Goal: Task Accomplishment & Management: Complete application form

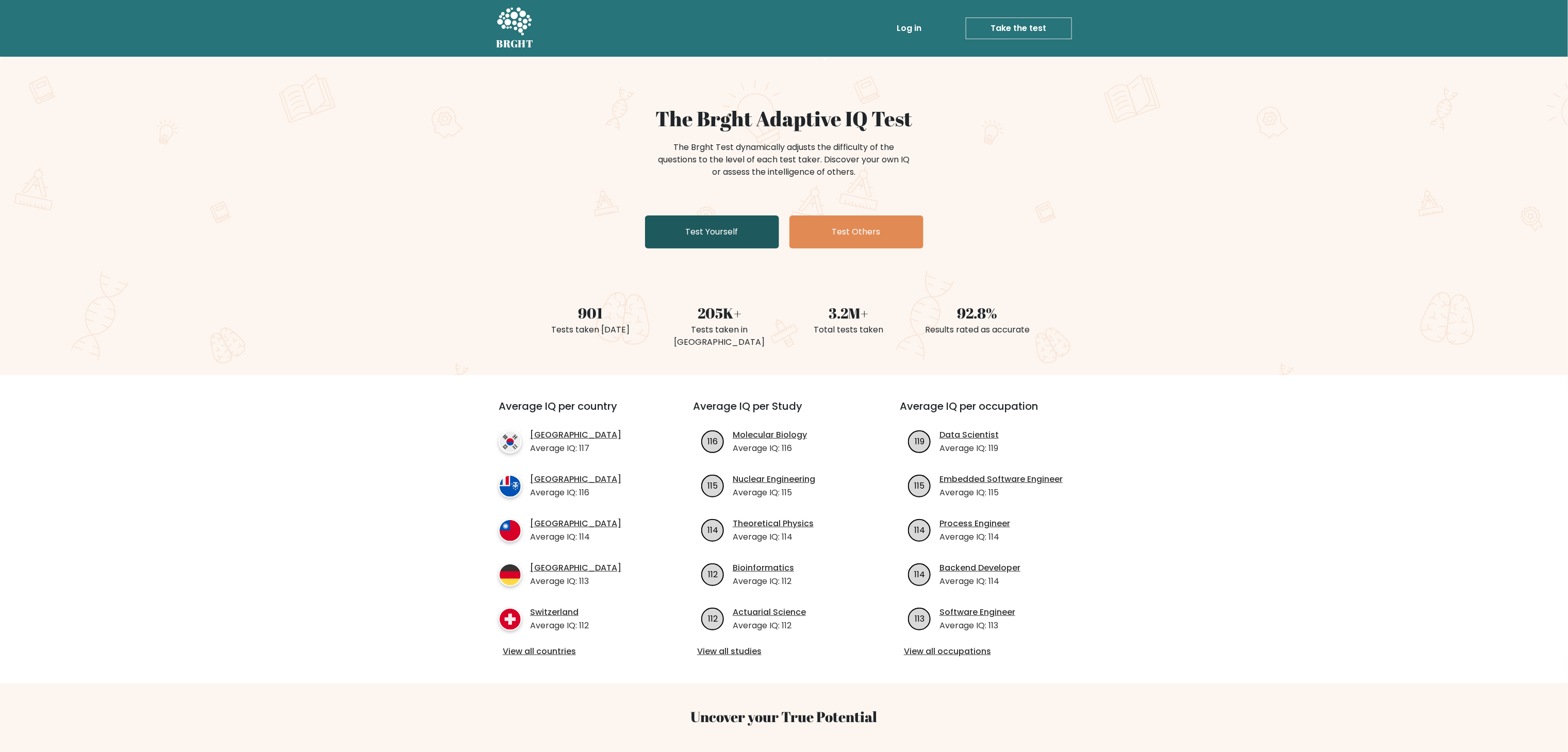
click at [735, 230] on link "Test Yourself" at bounding box center [712, 232] width 134 height 33
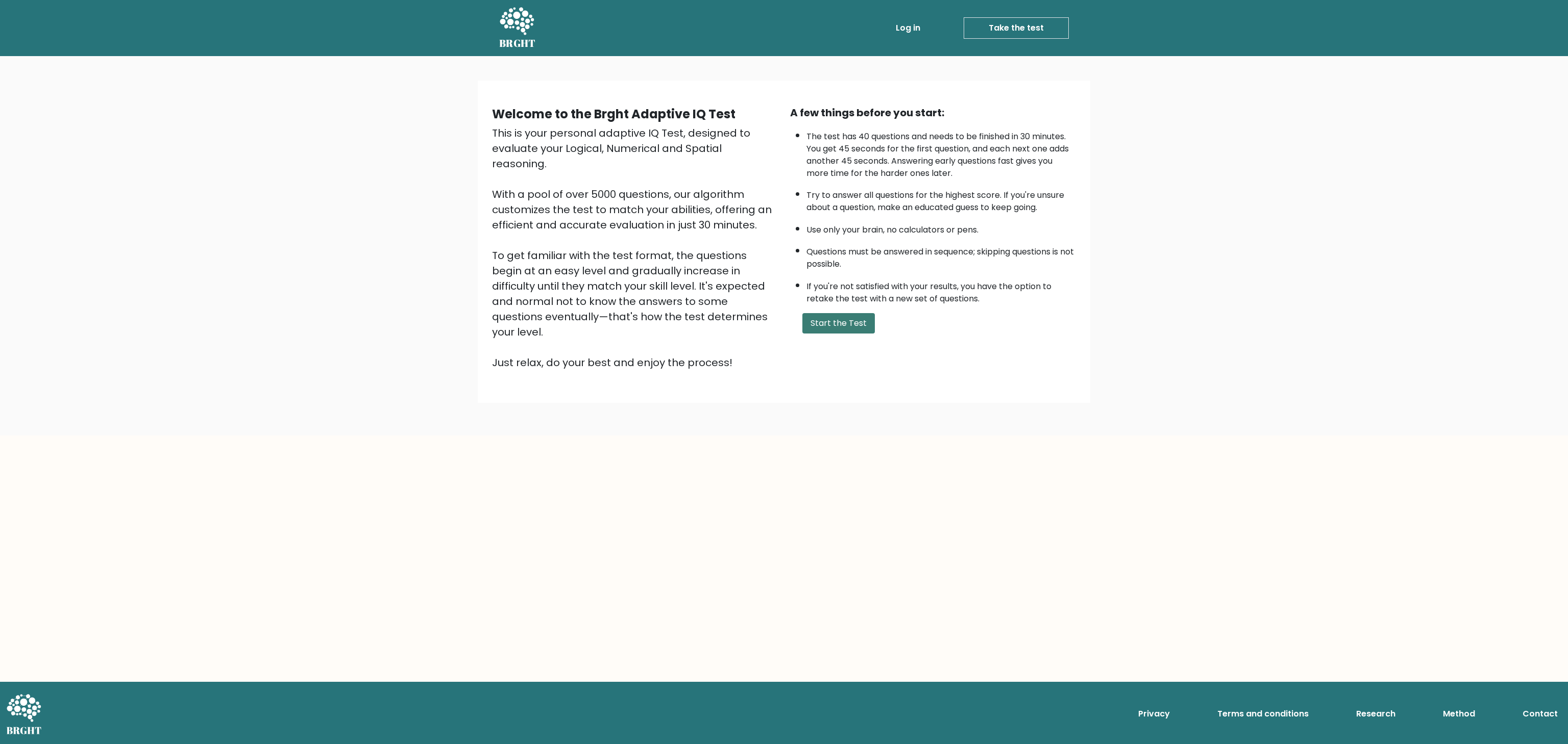
click at [849, 327] on button "Start the Test" at bounding box center [838, 324] width 72 height 21
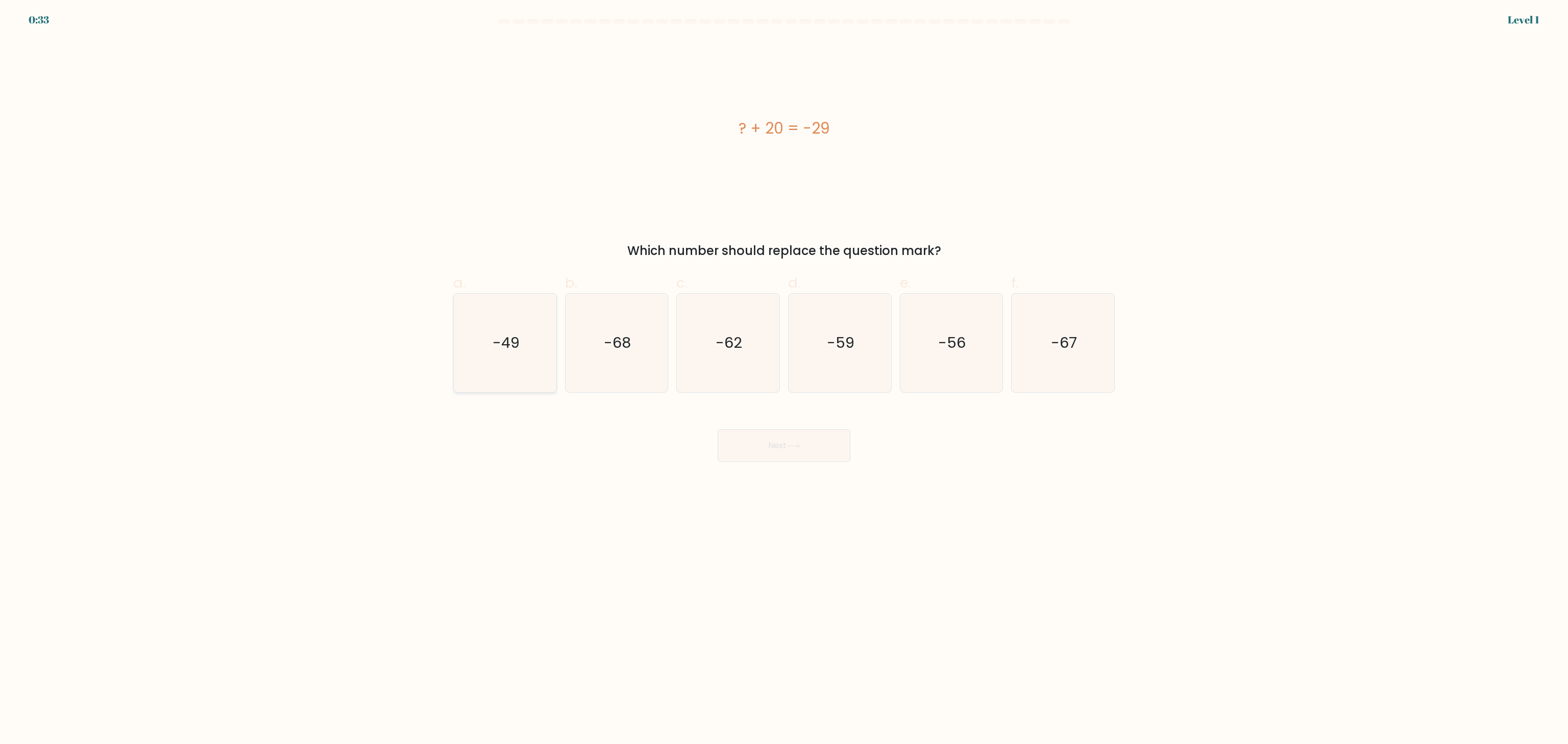
click at [511, 355] on icon "-49" at bounding box center [505, 343] width 99 height 99
click at [784, 372] on input "a. -49" at bounding box center [784, 375] width 1 height 7
radio input "true"
click at [823, 450] on button "Next" at bounding box center [784, 446] width 133 height 33
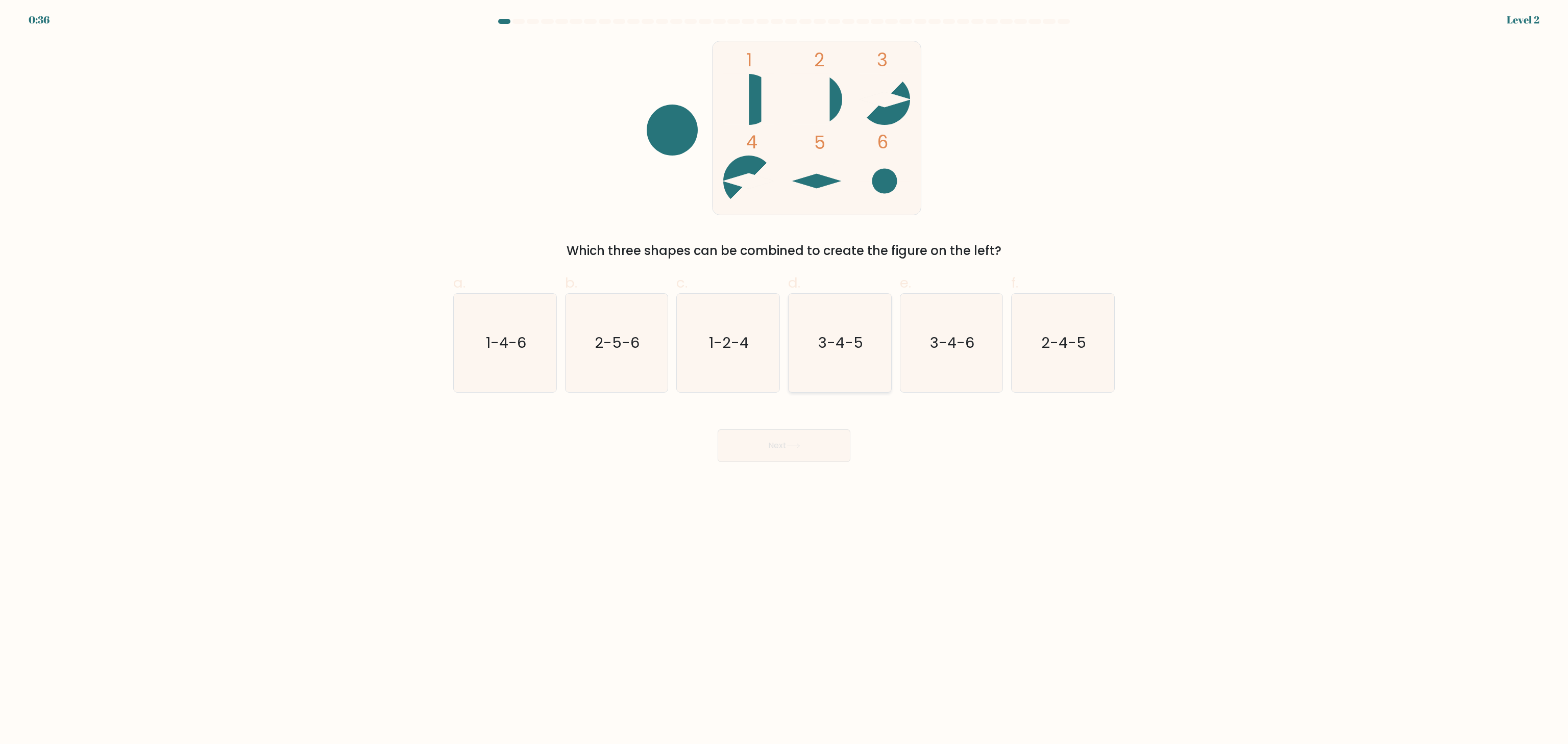
click at [861, 359] on icon "3-4-5" at bounding box center [840, 343] width 99 height 99
click at [785, 372] on input "d. 3-4-5" at bounding box center [784, 375] width 1 height 7
radio input "true"
click at [795, 440] on button "Next" at bounding box center [784, 446] width 133 height 33
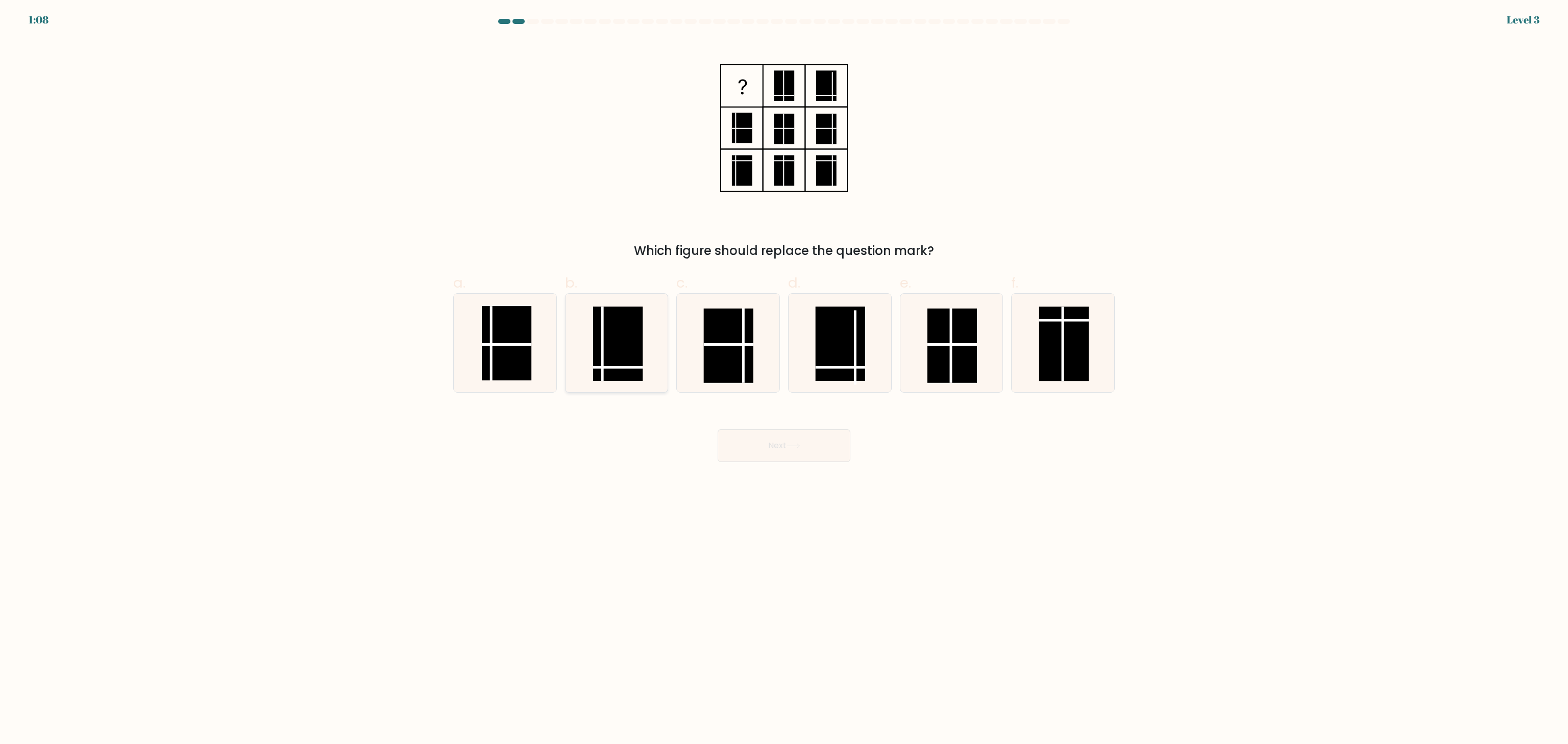
click at [617, 358] on rect at bounding box center [617, 344] width 49 height 74
click at [784, 372] on input "b." at bounding box center [784, 375] width 1 height 7
radio input "true"
click at [774, 435] on button "Next" at bounding box center [784, 446] width 133 height 33
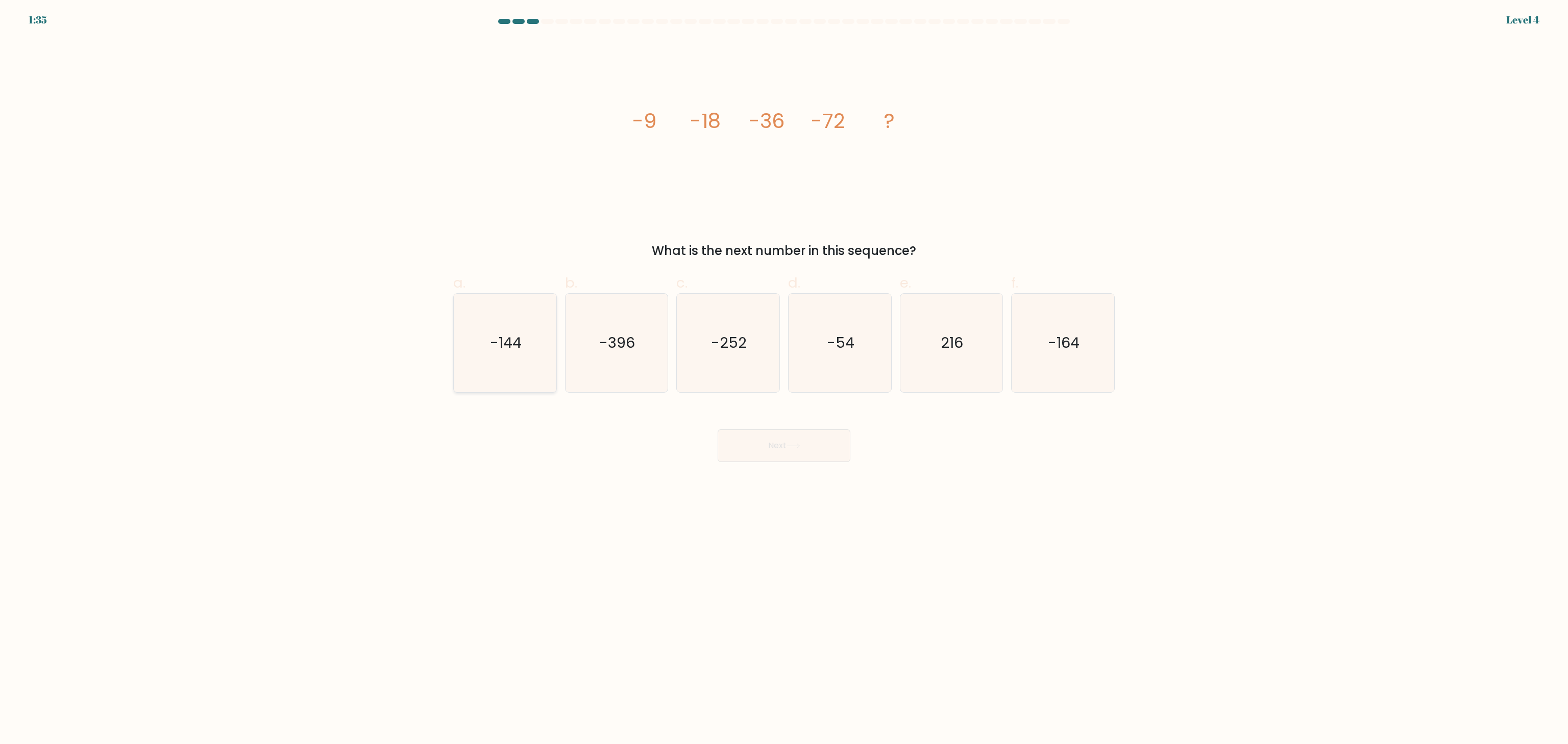
click at [534, 339] on icon "-144" at bounding box center [505, 343] width 99 height 99
click at [784, 372] on input "a. -144" at bounding box center [784, 375] width 1 height 7
radio input "true"
click at [802, 451] on button "Next" at bounding box center [784, 446] width 133 height 33
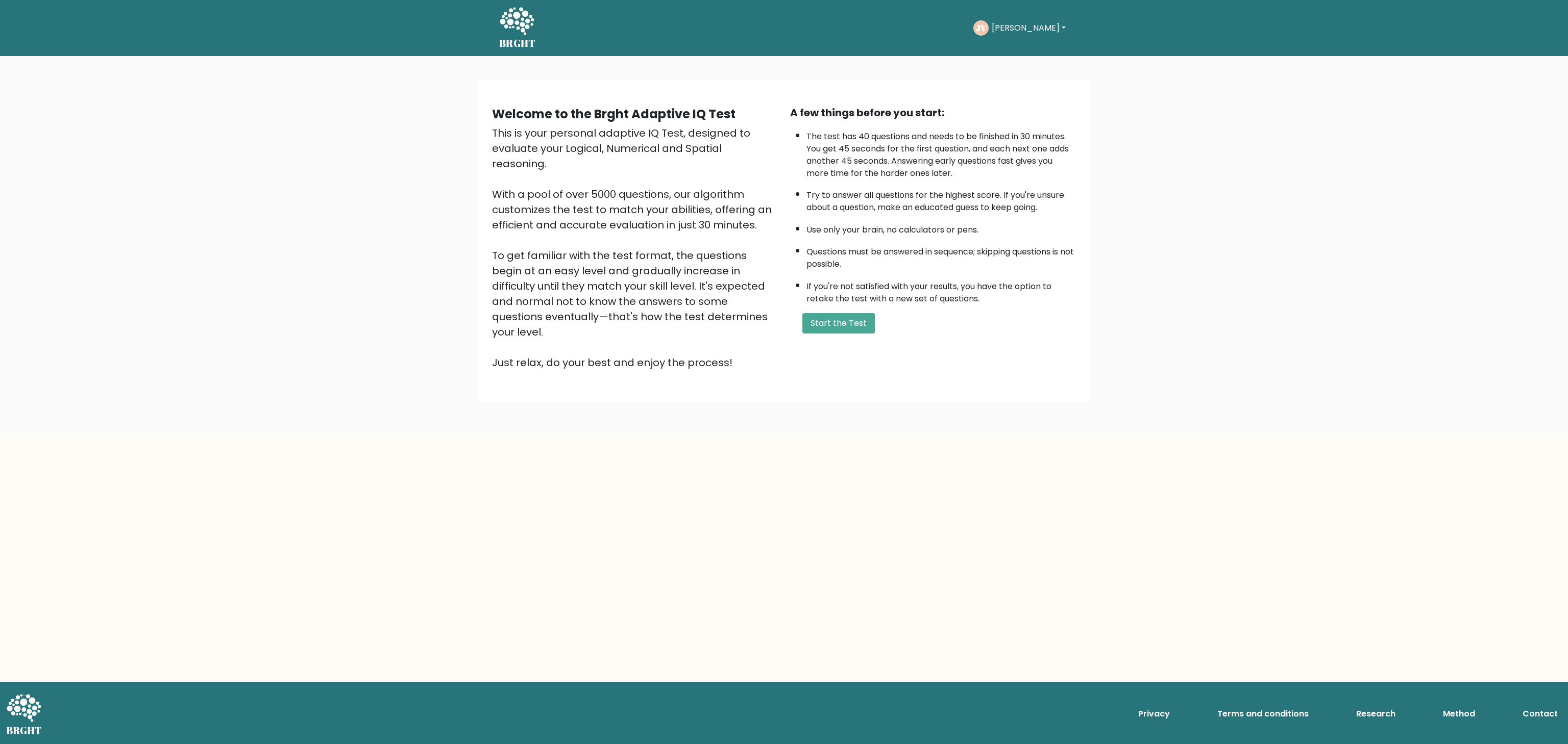
click at [1007, 21] on div "JV Jerome Dashboard Profile Settings Logout" at bounding box center [1021, 28] width 96 height 15
click at [1009, 26] on button "[PERSON_NAME]" at bounding box center [1029, 28] width 80 height 13
click at [1026, 56] on link "Dashboard" at bounding box center [1014, 54] width 80 height 16
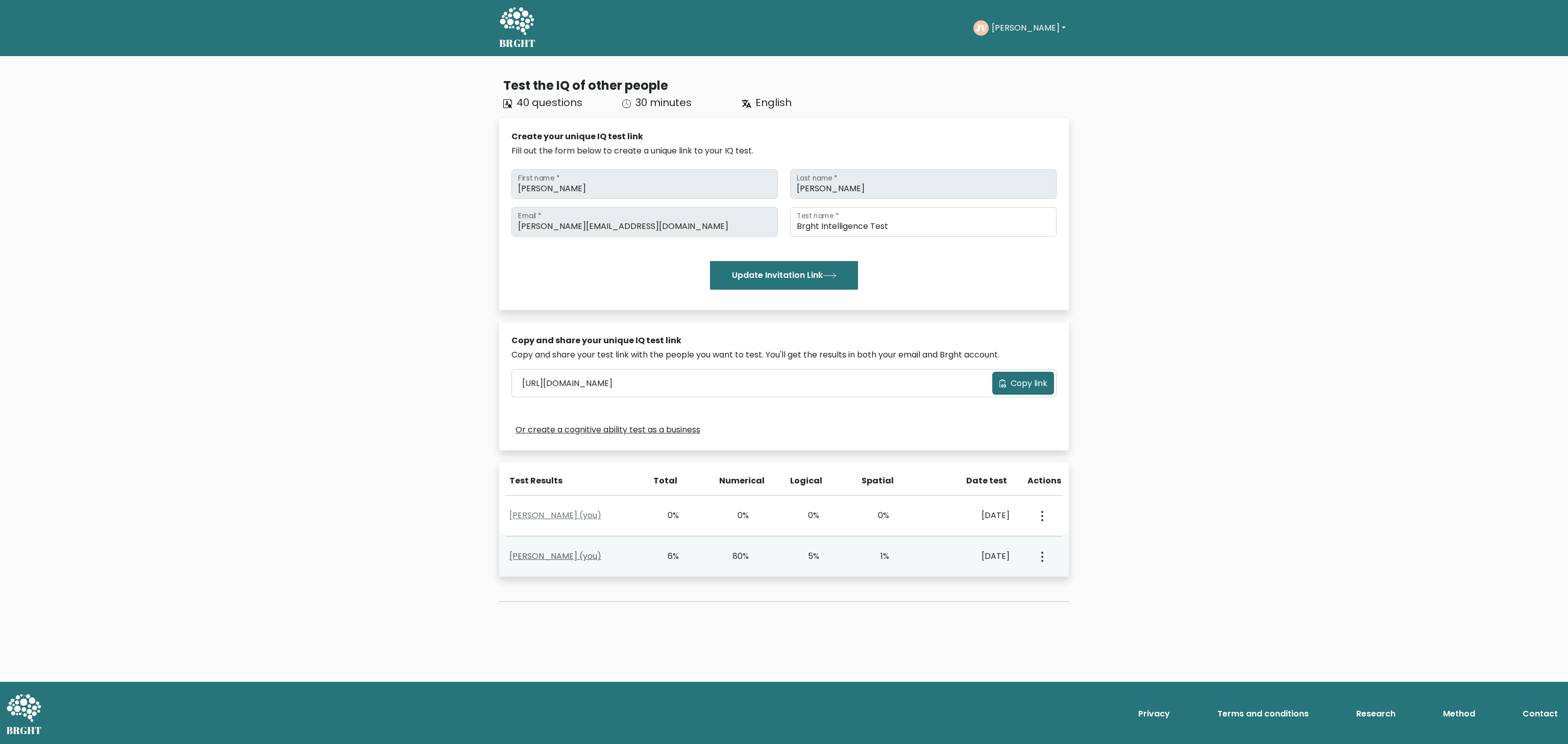
click at [573, 558] on link "[PERSON_NAME] (you)" at bounding box center [555, 556] width 92 height 12
